Goal: Information Seeking & Learning: Learn about a topic

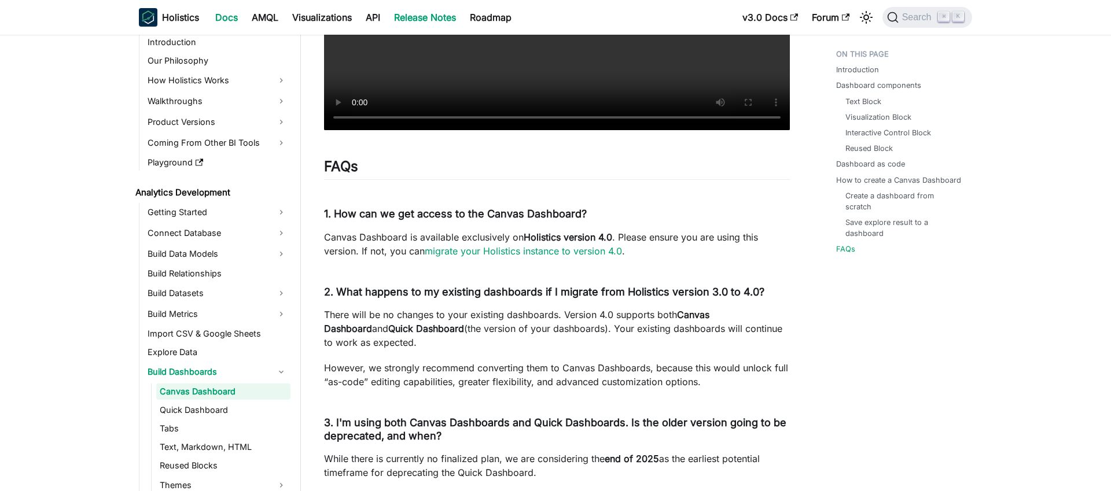
scroll to position [4083, 0]
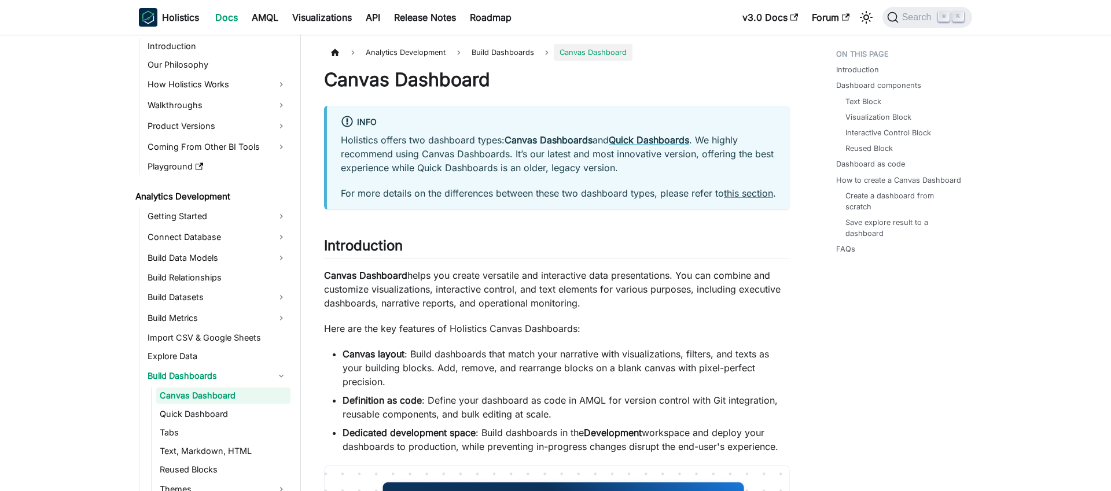
scroll to position [31, 0]
